Goal: Information Seeking & Learning: Learn about a topic

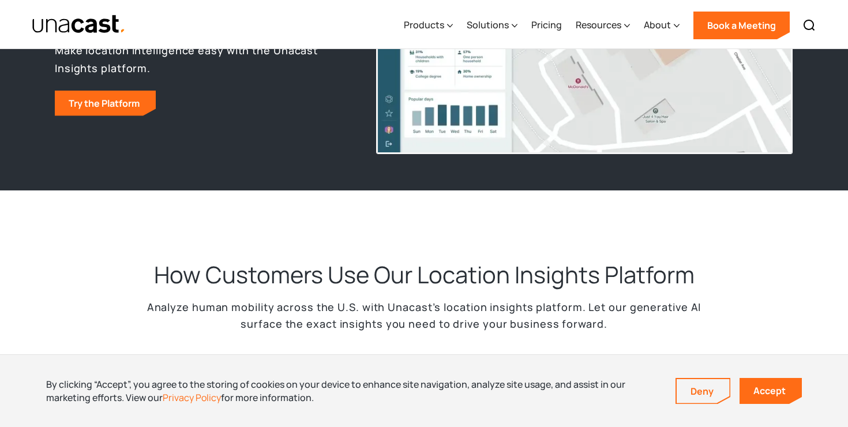
scroll to position [193, 0]
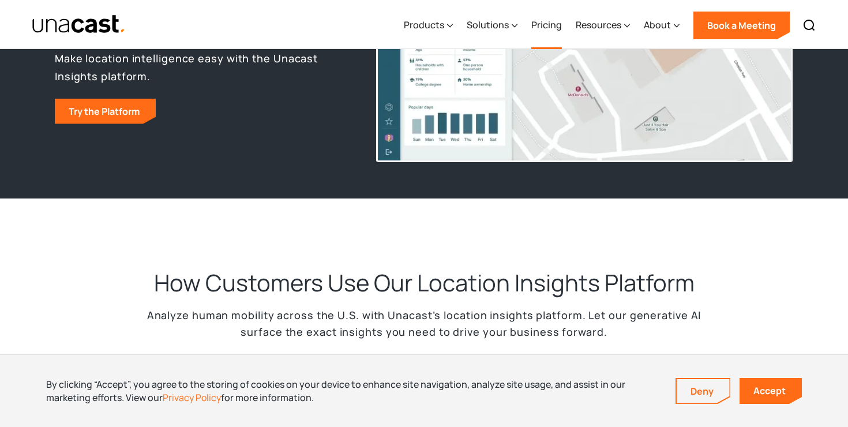
click at [552, 25] on link "Pricing" at bounding box center [546, 25] width 31 height 47
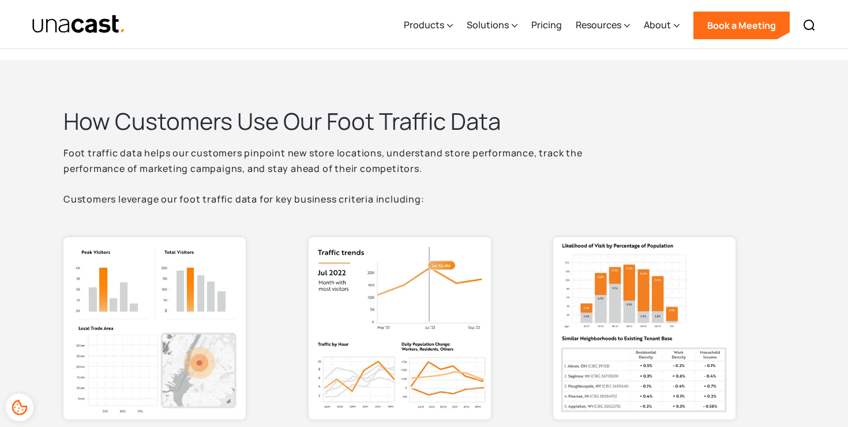
scroll to position [614, 0]
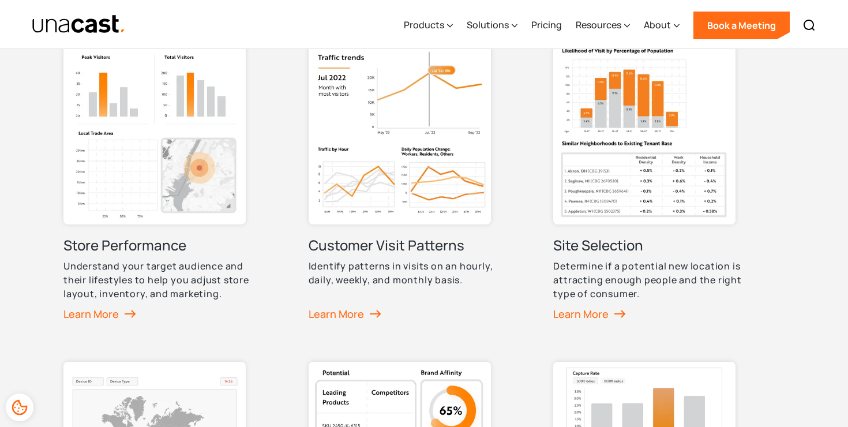
click at [400, 159] on img at bounding box center [400, 133] width 182 height 182
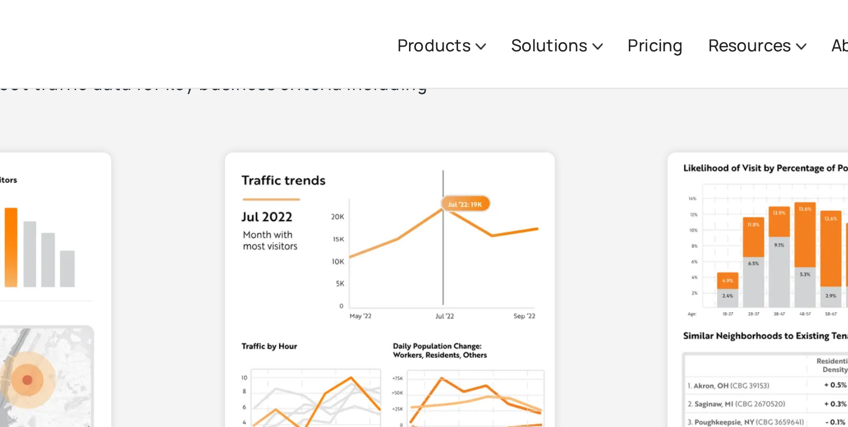
scroll to position [572, 0]
